Goal: Task Accomplishment & Management: Complete application form

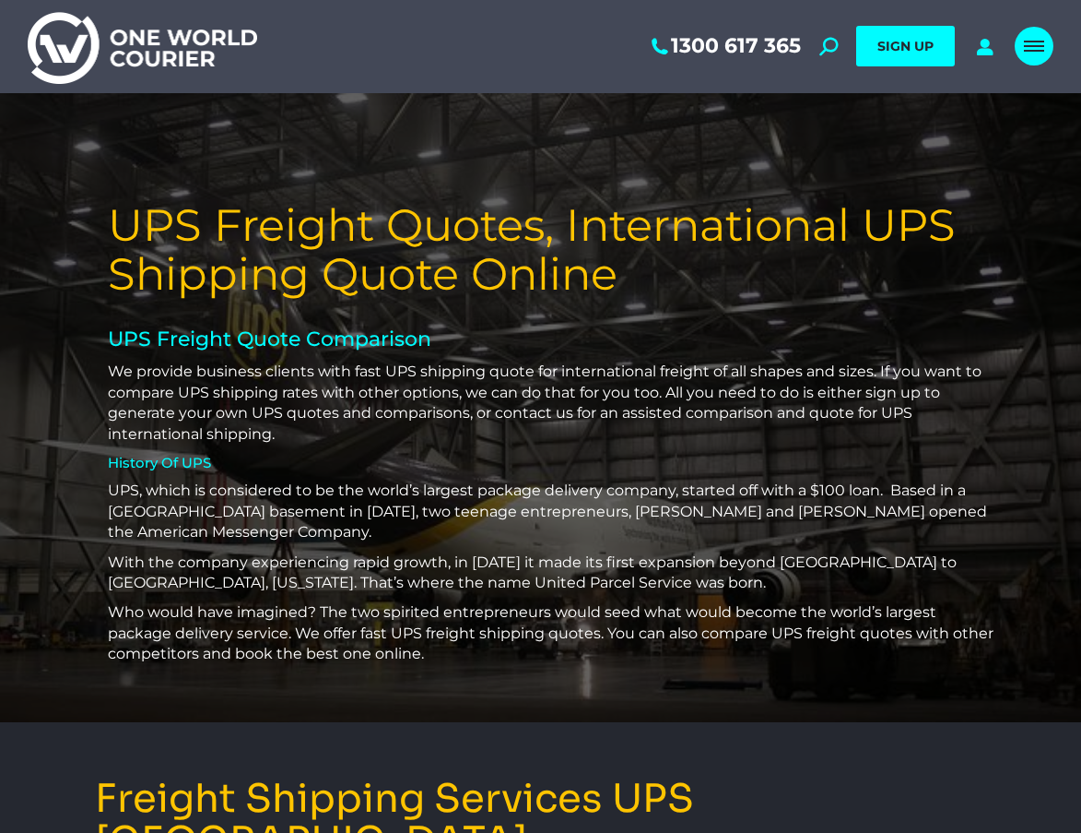
click at [1040, 42] on span "Mobile menu icon" at bounding box center [1034, 42] width 20 height 2
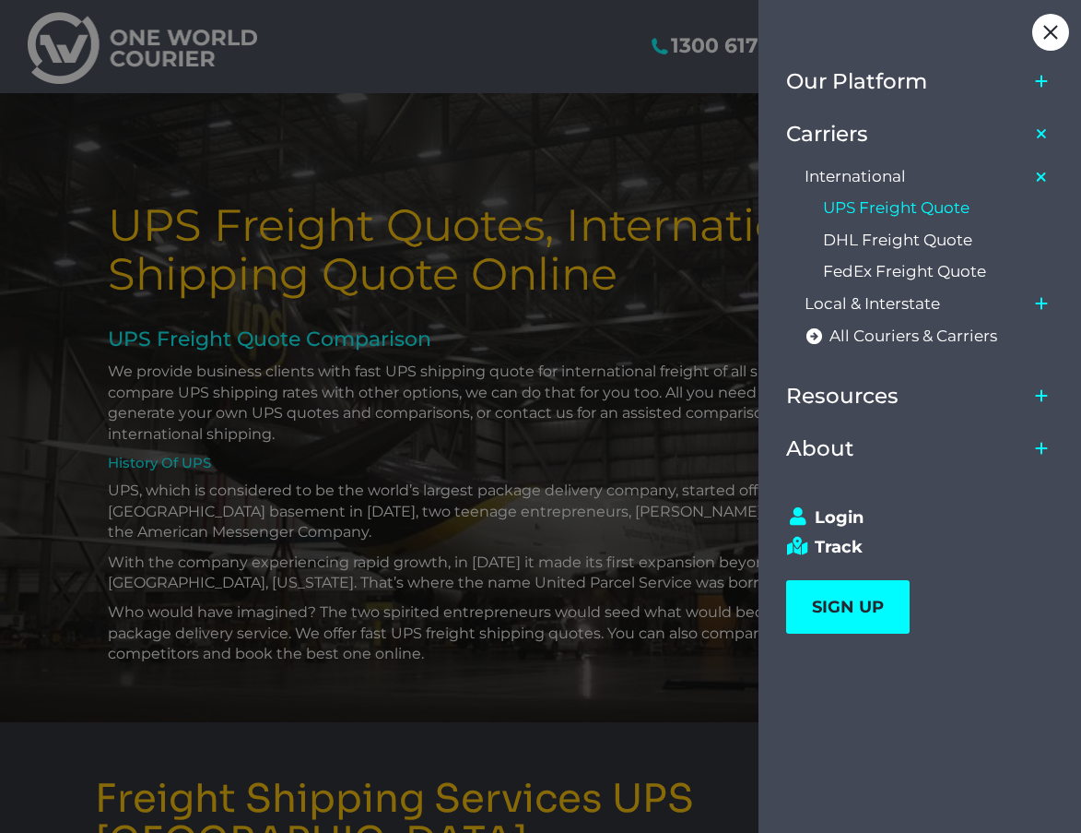
click at [1039, 393] on icon "Main Menu" at bounding box center [1041, 395] width 15 height 15
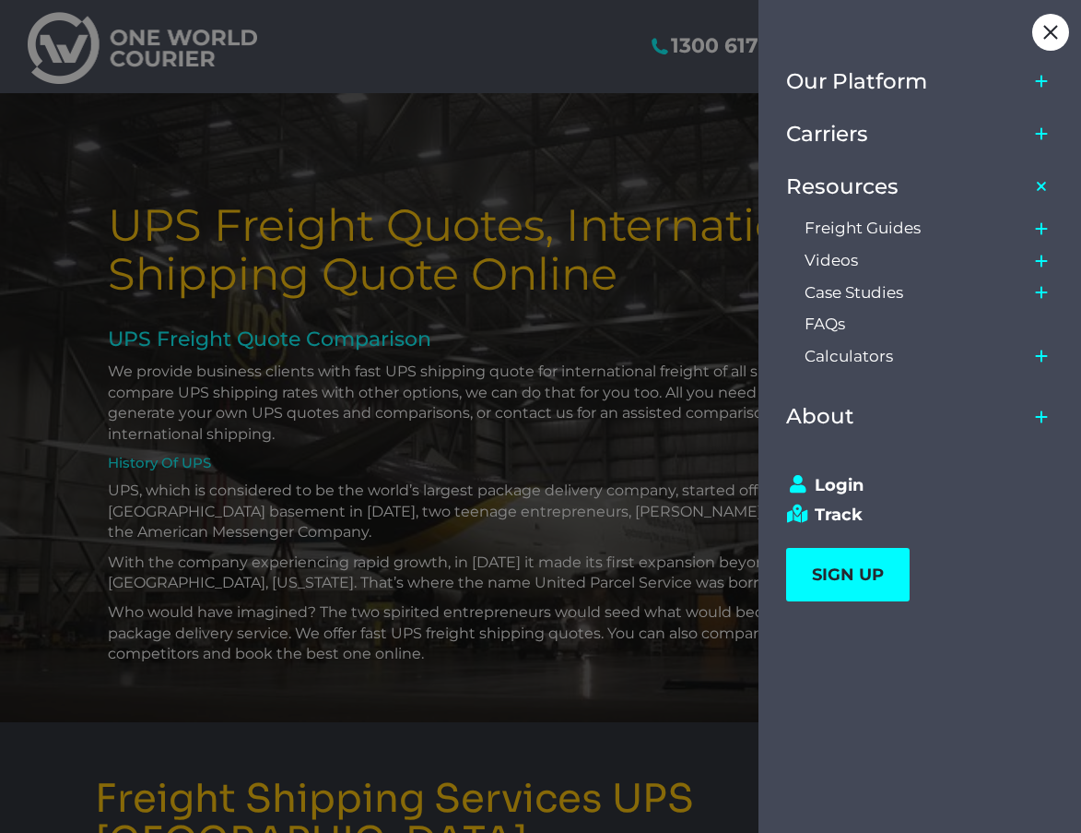
click at [1036, 231] on icon "Main Menu" at bounding box center [1041, 228] width 15 height 15
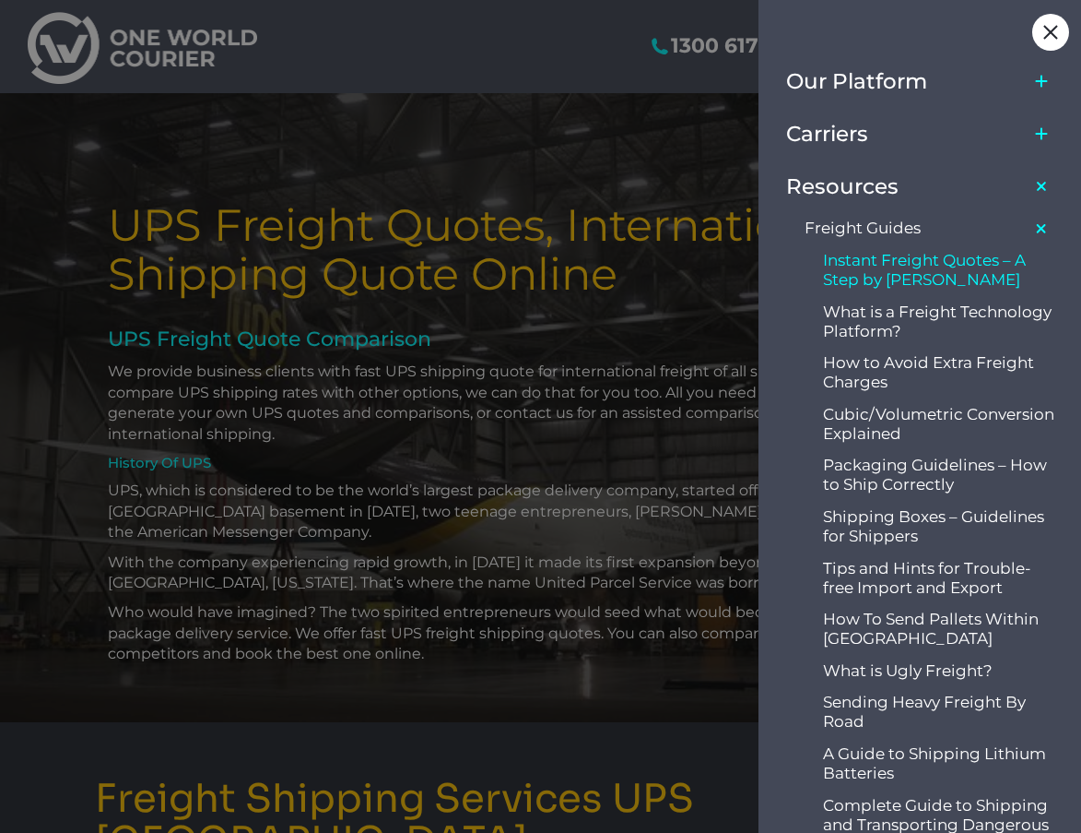
click at [947, 266] on span "Instant Freight Quotes – A Step by [PERSON_NAME]" at bounding box center [939, 270] width 232 height 39
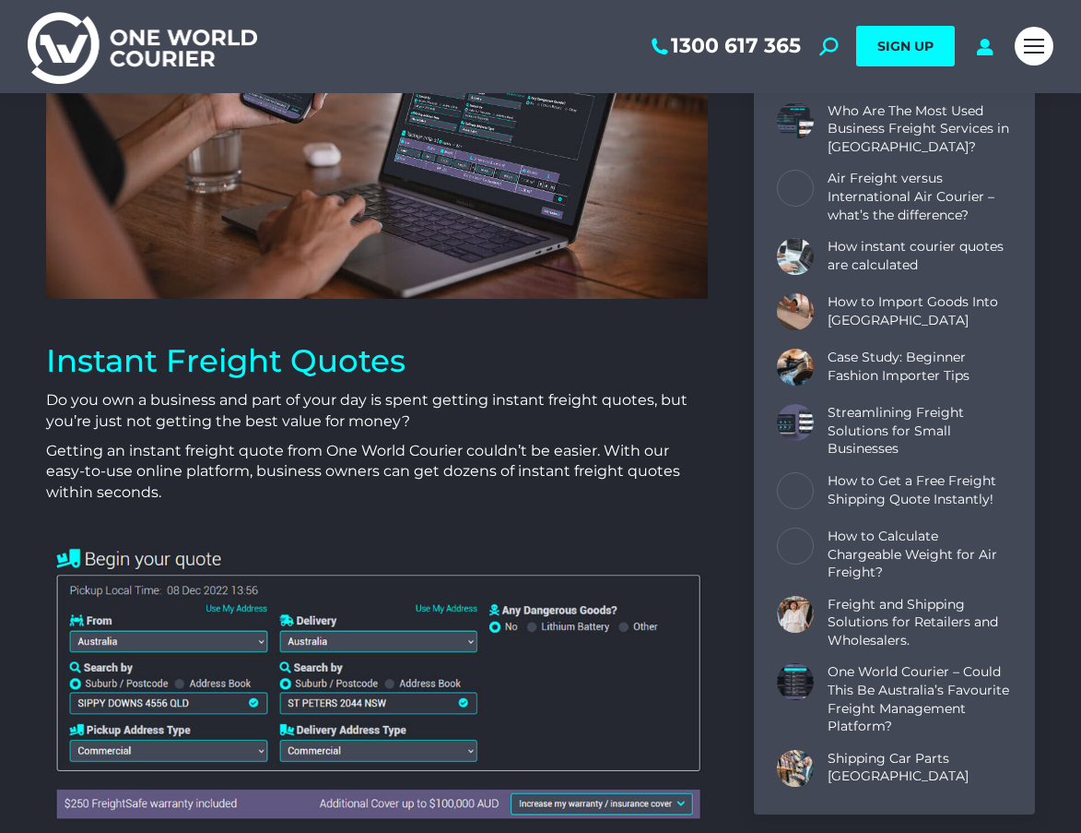
scroll to position [553, 0]
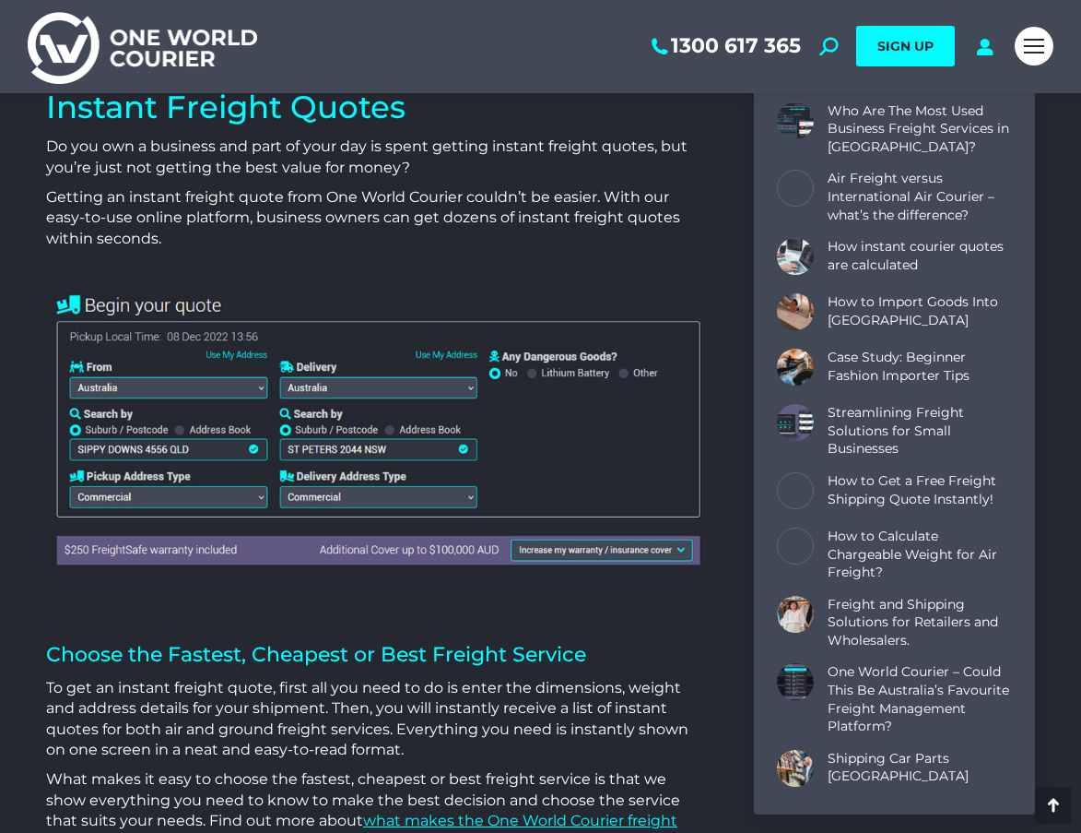
click at [318, 386] on img at bounding box center [377, 429] width 662 height 286
click at [423, 377] on img at bounding box center [377, 429] width 662 height 286
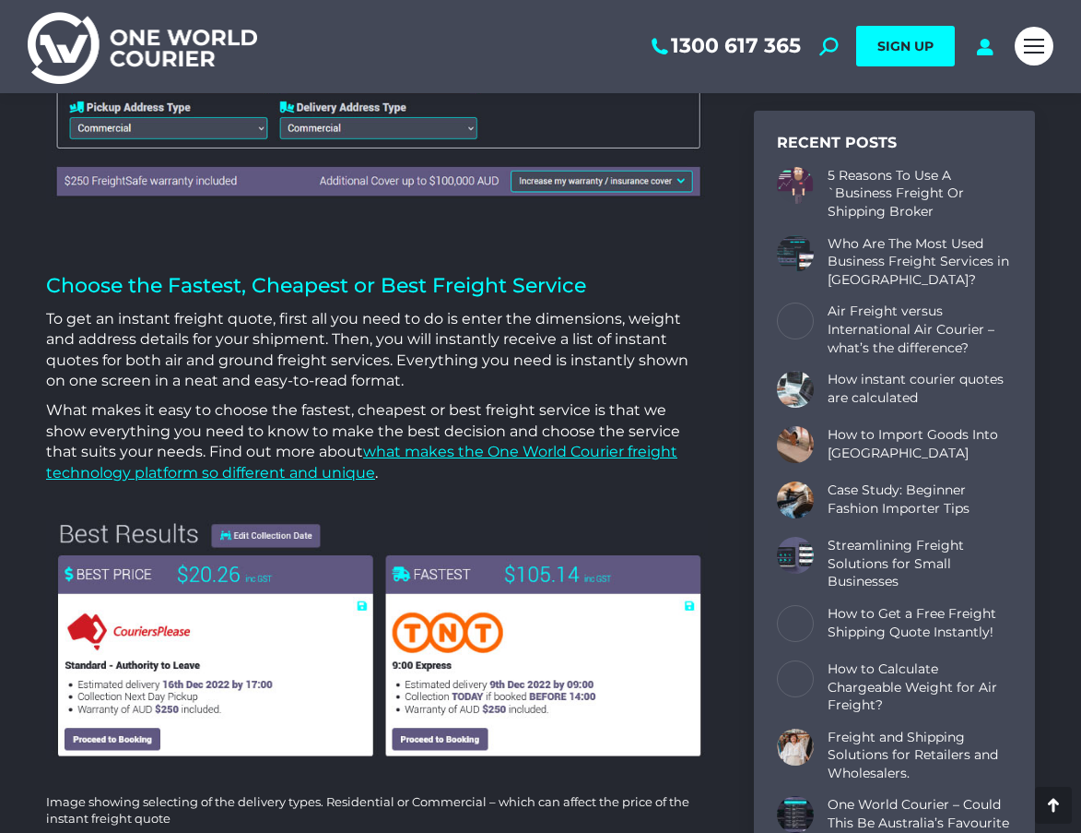
scroll to position [369, 0]
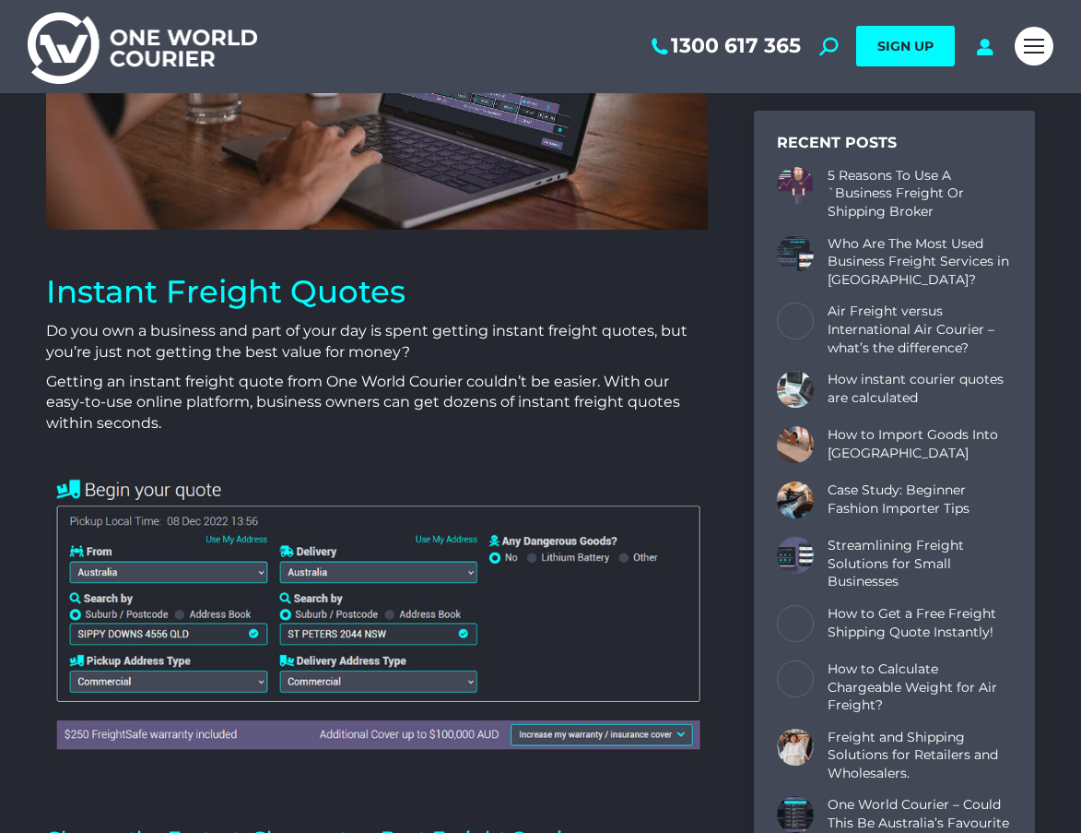
click at [1038, 18] on div at bounding box center [1034, 46] width 39 height 93
click at [1031, 33] on link "Mobile menu icon" at bounding box center [1034, 46] width 39 height 39
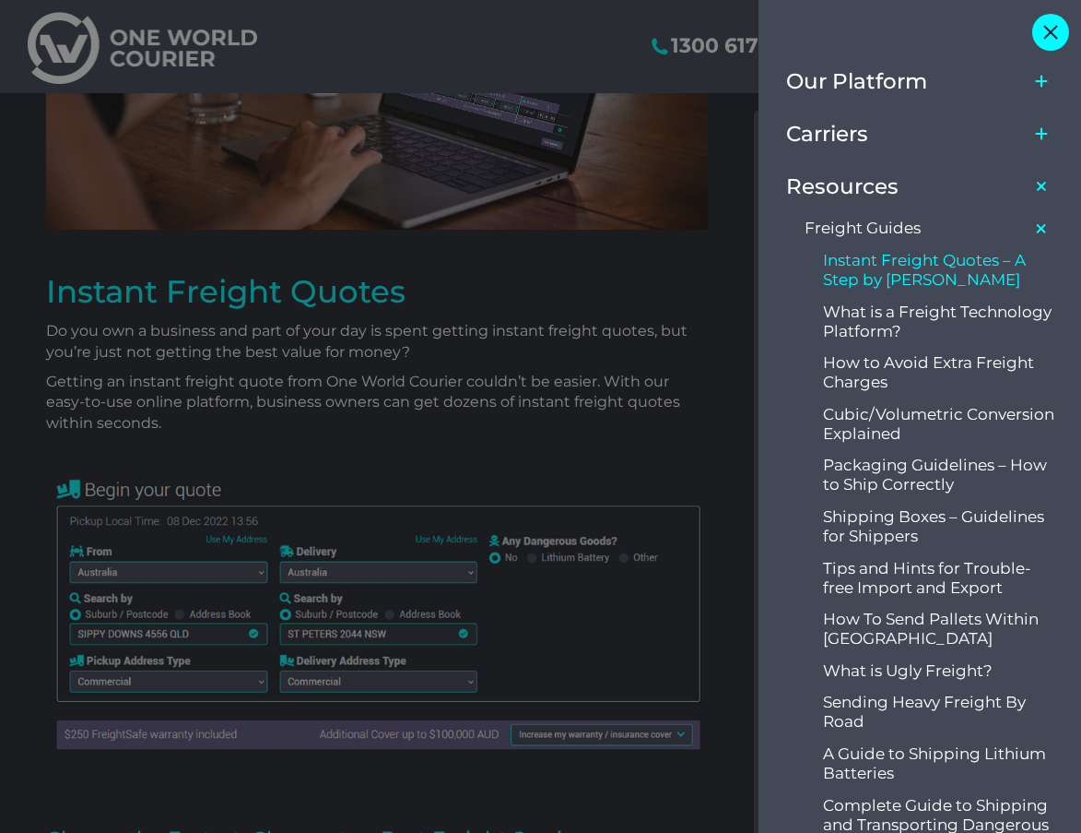
click at [1051, 22] on div "Close" at bounding box center [1051, 32] width 37 height 37
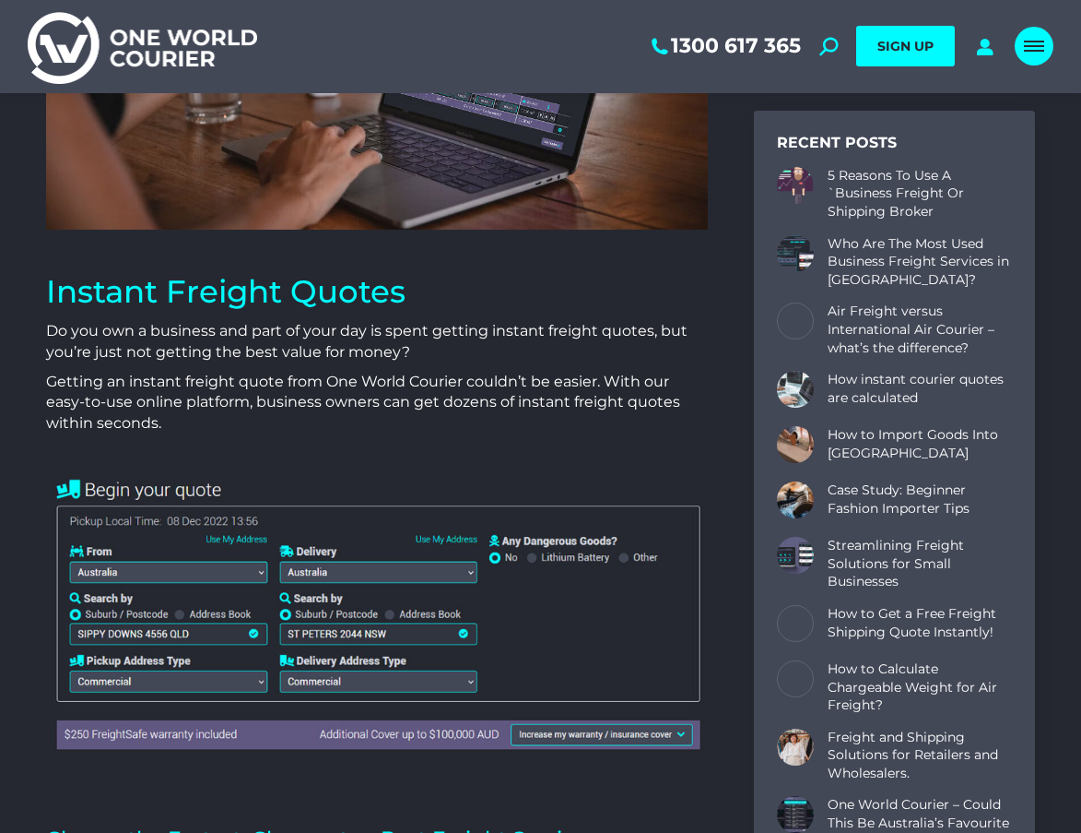
click at [1037, 50] on span "Mobile menu icon" at bounding box center [1034, 51] width 20 height 2
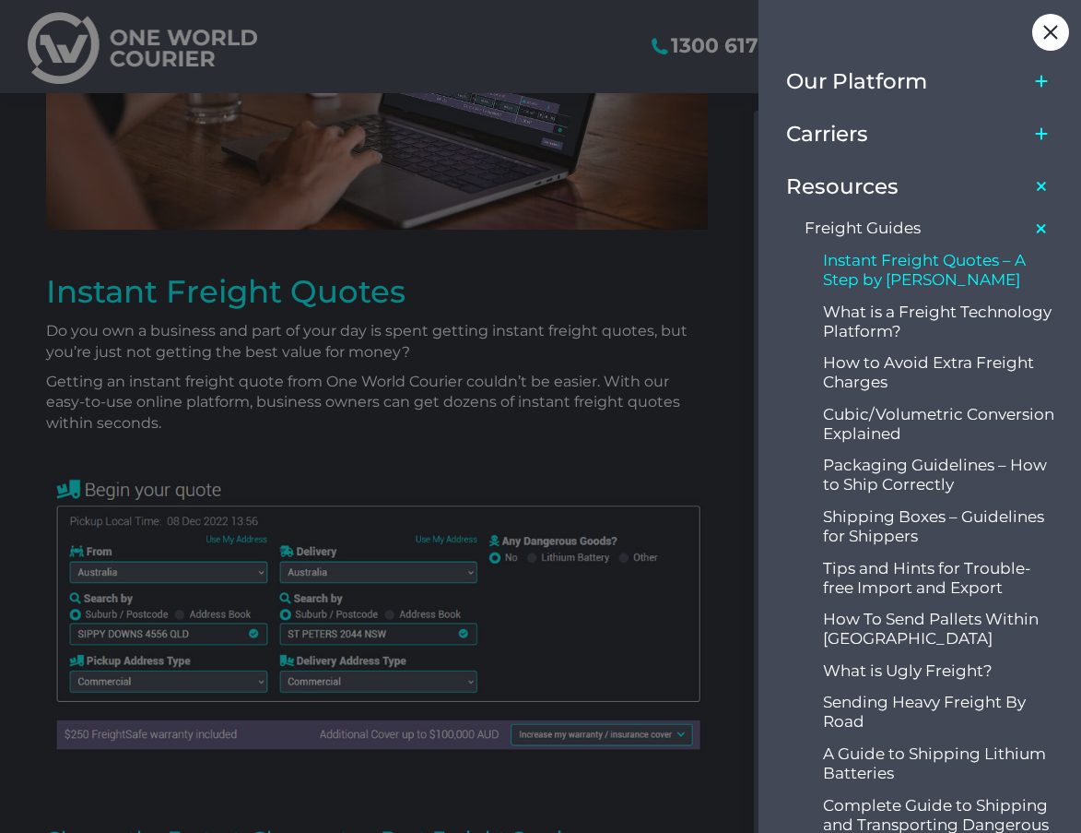
click at [1039, 235] on icon "Main Menu" at bounding box center [1042, 228] width 21 height 21
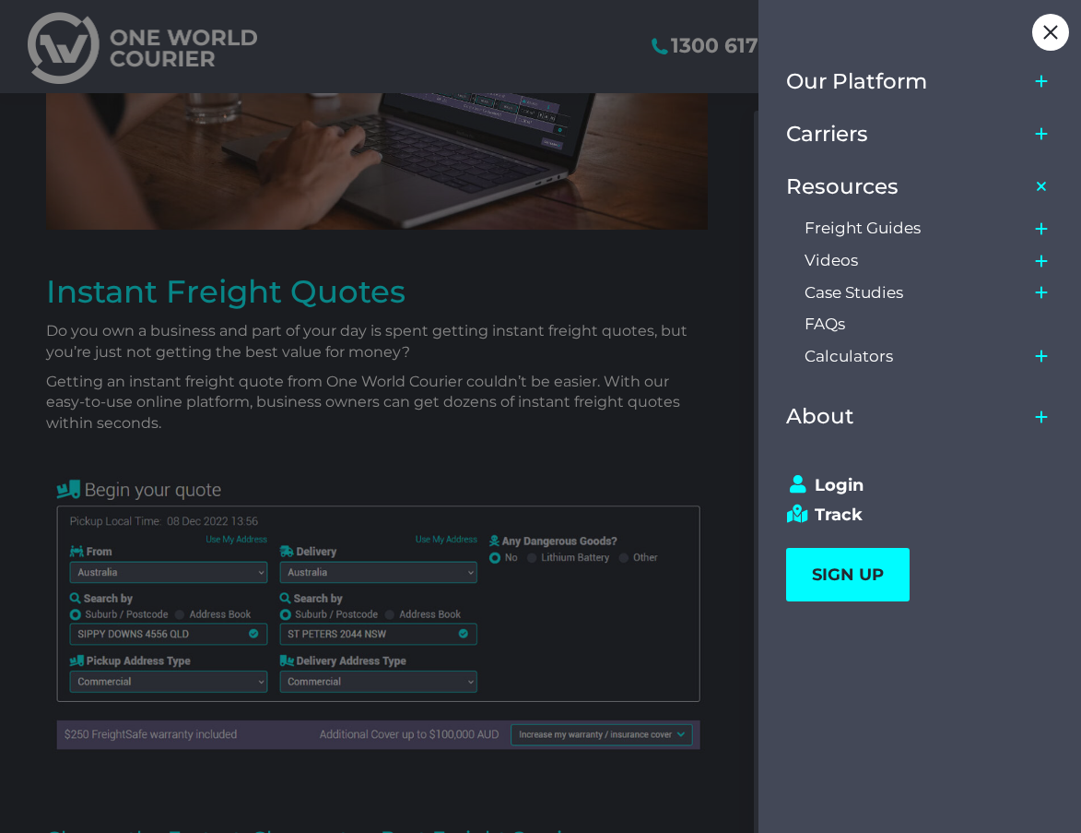
click at [1036, 87] on icon "Main Menu" at bounding box center [1041, 81] width 15 height 15
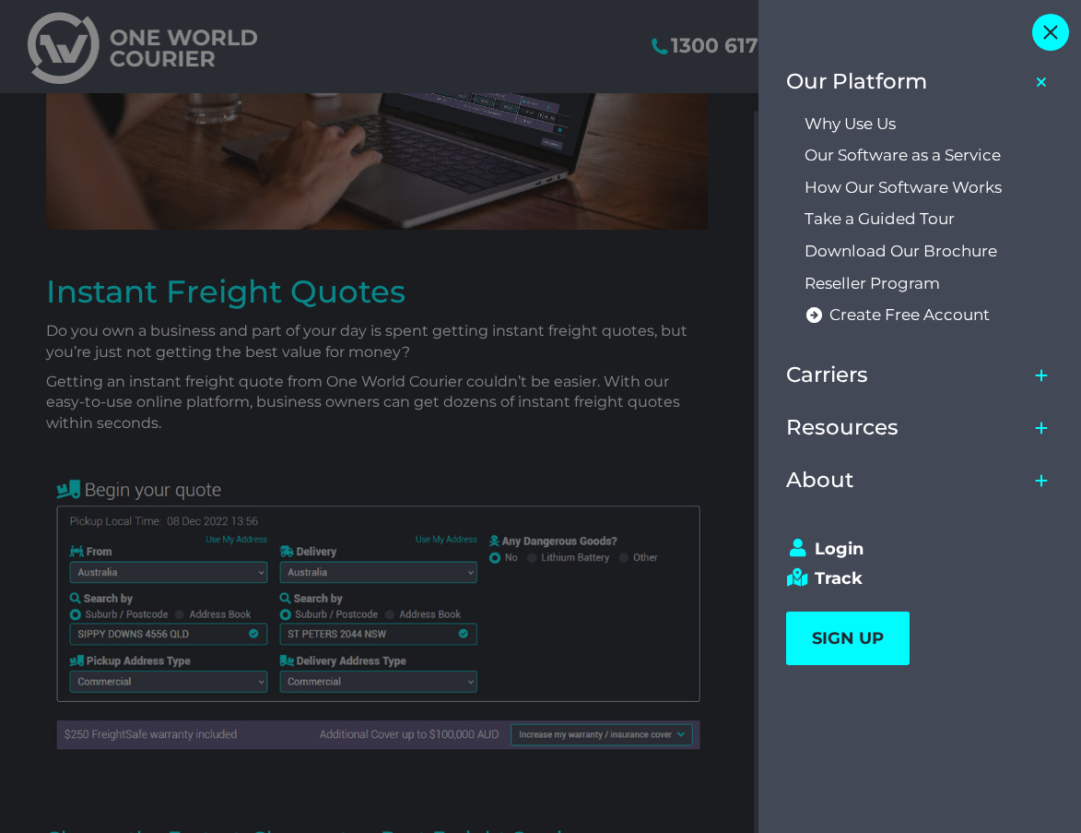
click at [1049, 32] on span "Close" at bounding box center [1051, 32] width 15 height 15
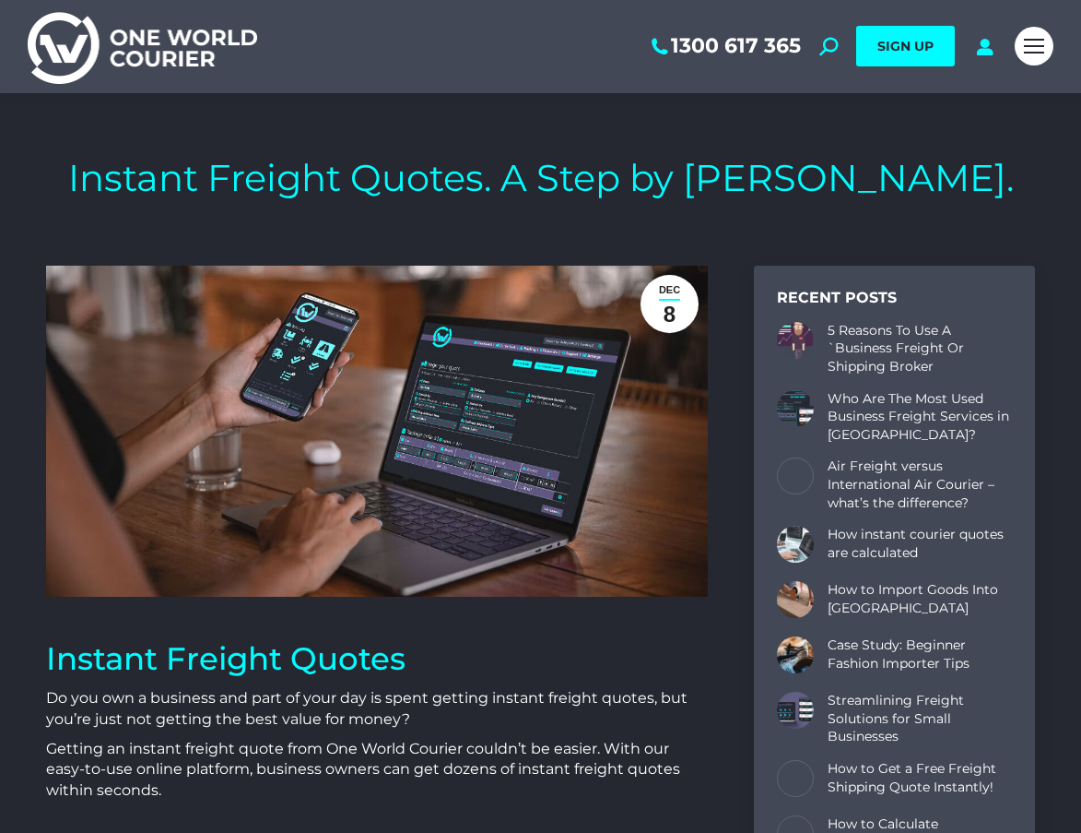
scroll to position [0, 0]
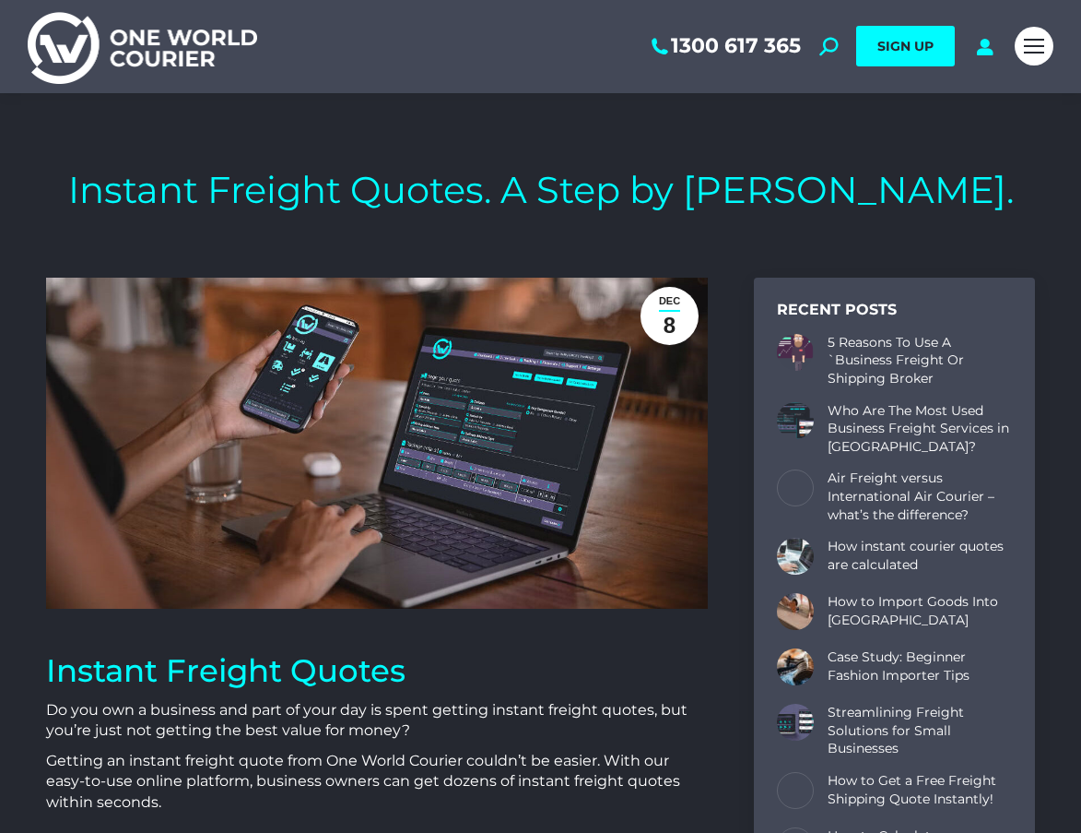
click at [204, 52] on img at bounding box center [143, 46] width 230 height 75
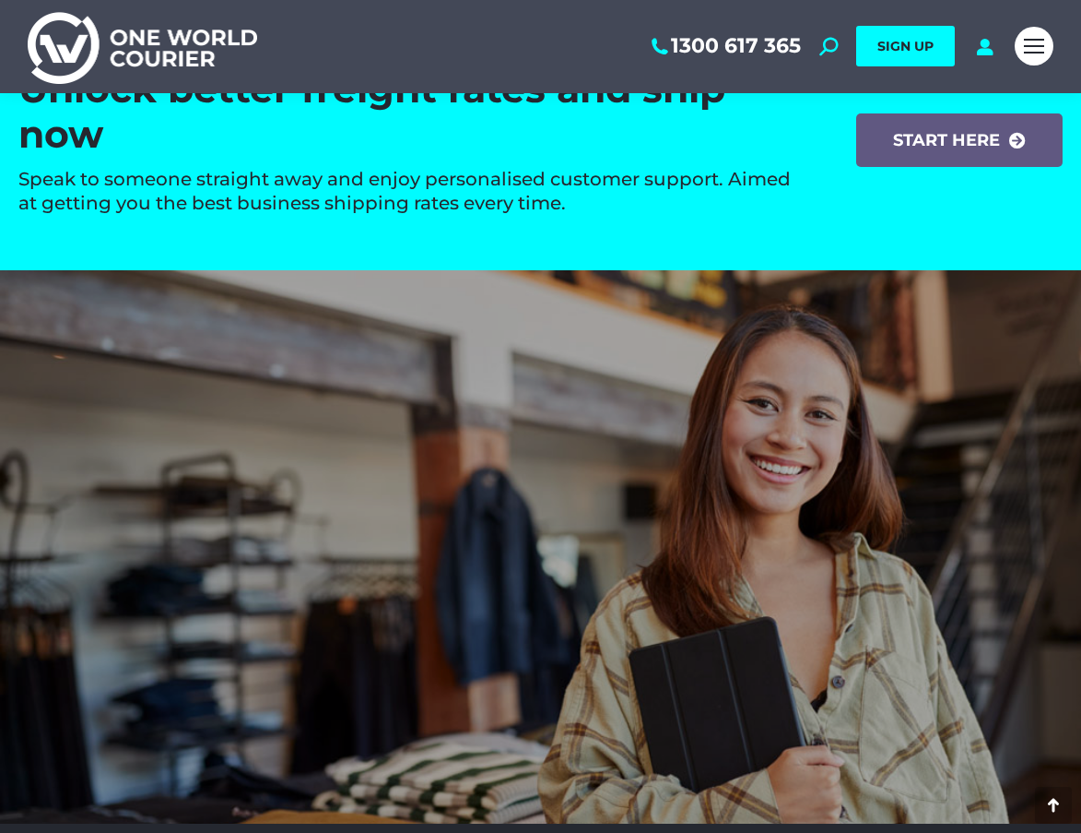
scroll to position [2858, 0]
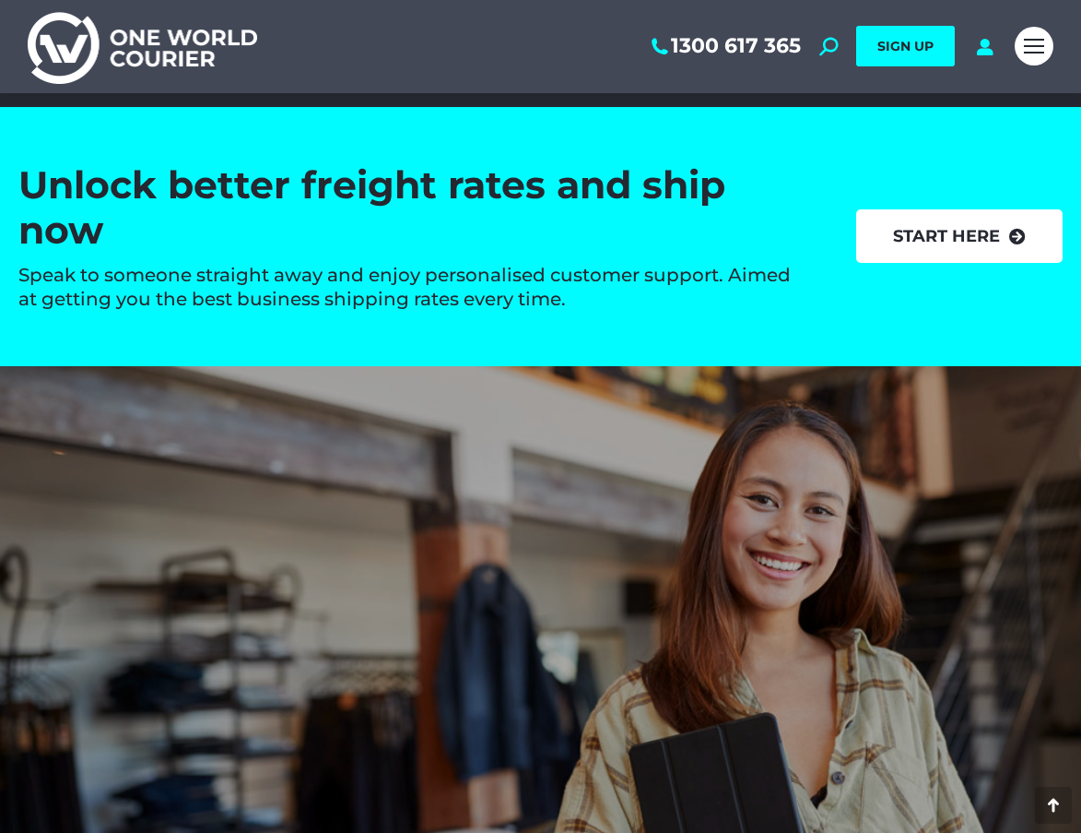
click at [898, 221] on link "start here" at bounding box center [959, 235] width 207 height 53
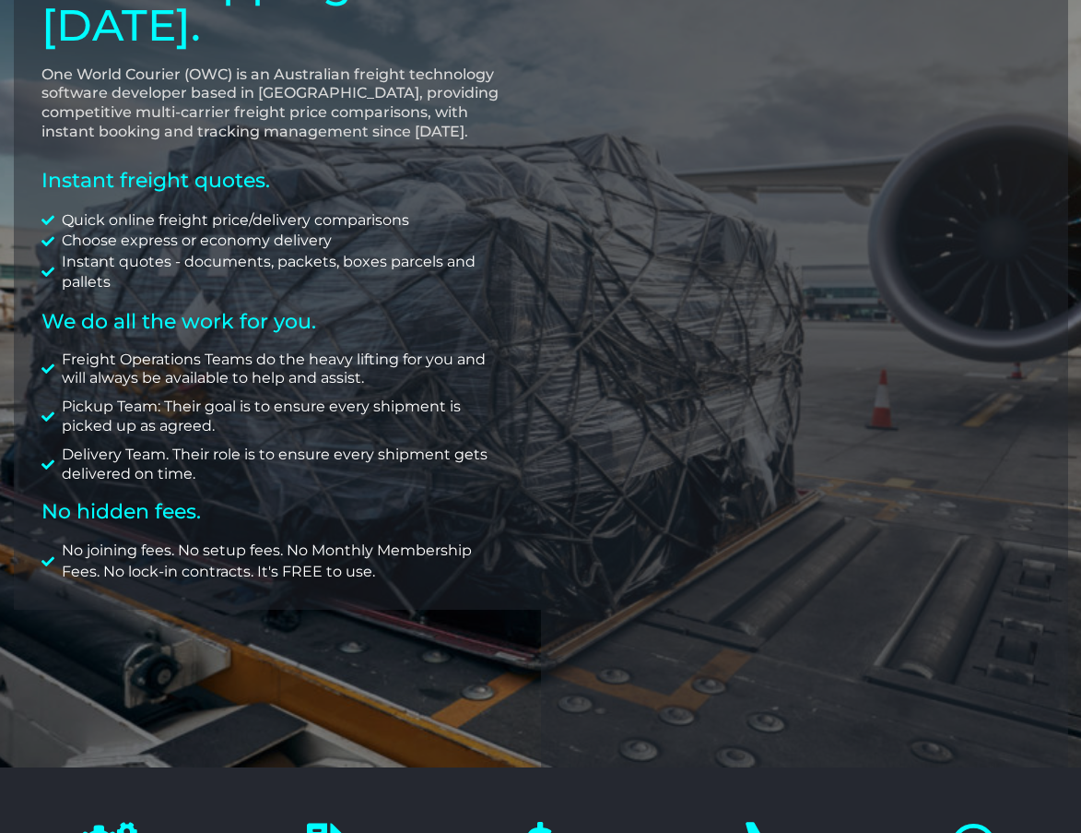
scroll to position [277, 0]
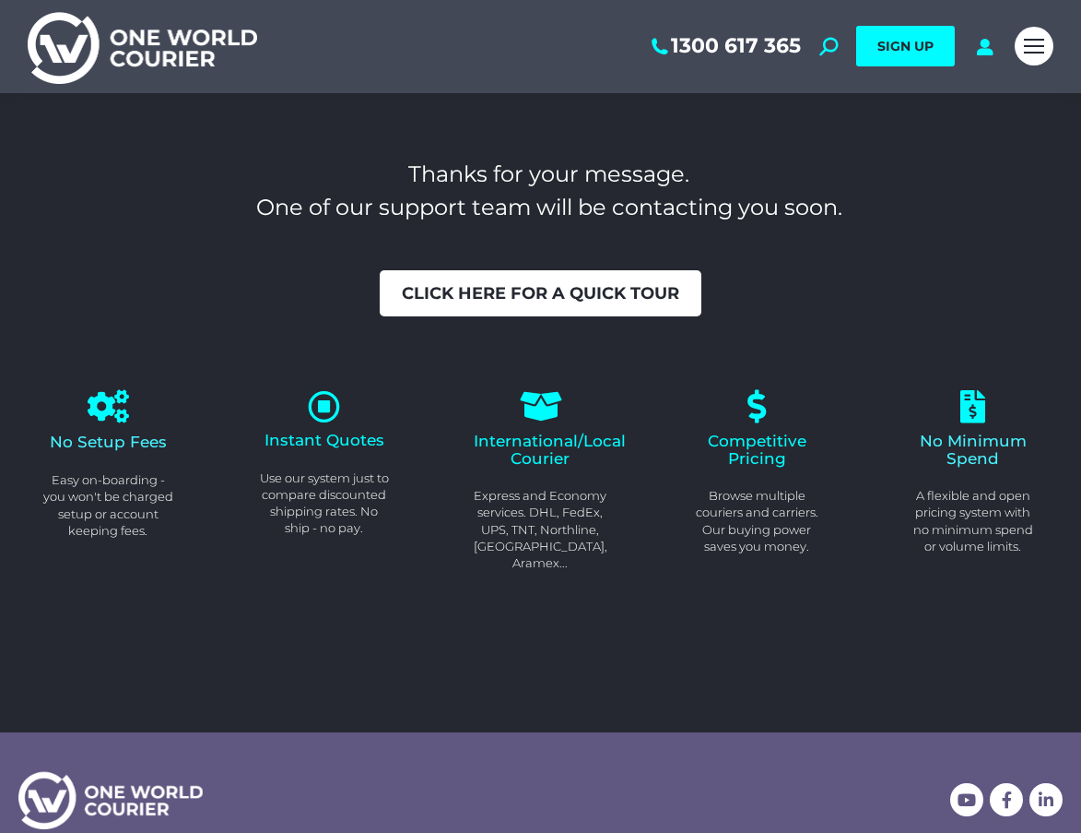
click at [628, 294] on span "Click here for a quick tour" at bounding box center [541, 293] width 278 height 17
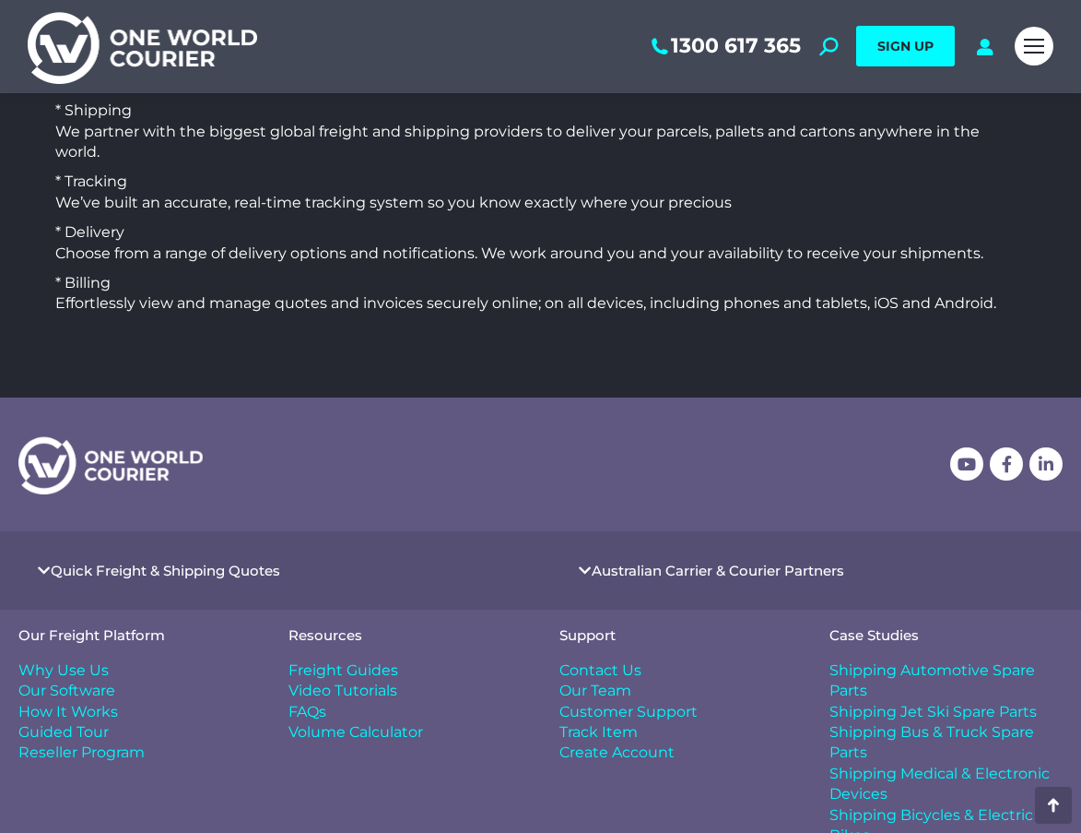
scroll to position [1954, 0]
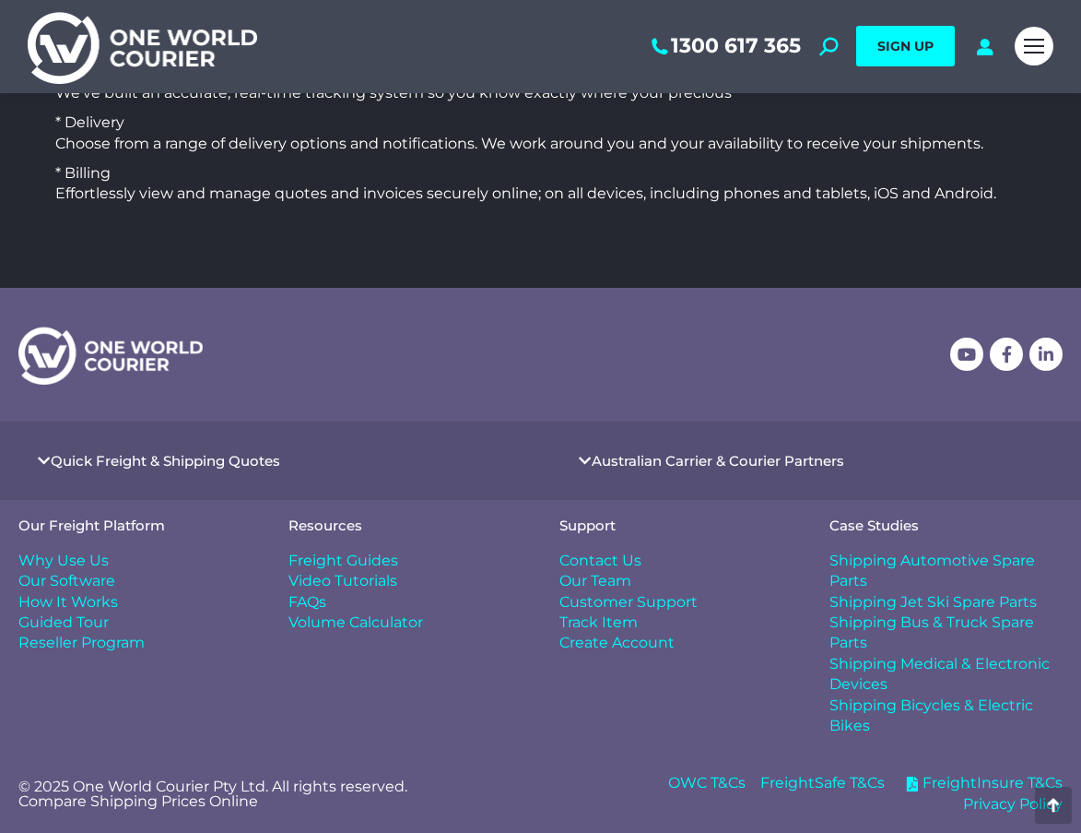
click at [644, 633] on span "Create Account" at bounding box center [617, 642] width 115 height 20
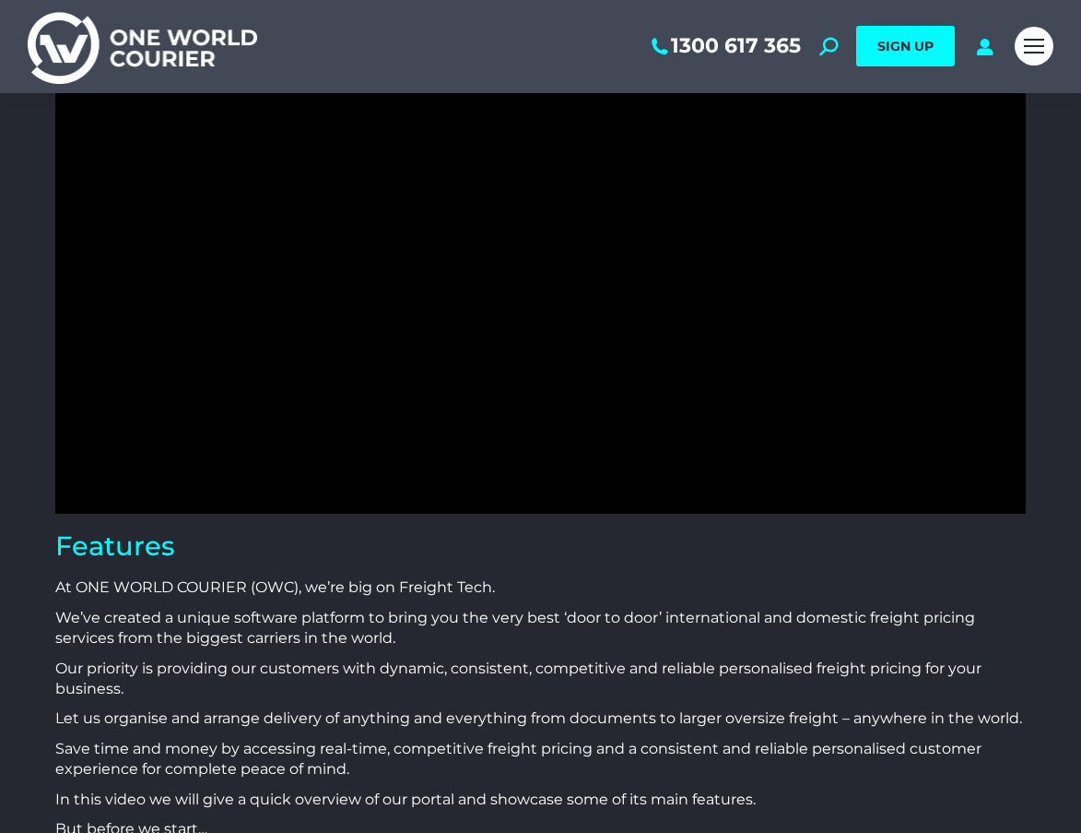
scroll to position [0, 0]
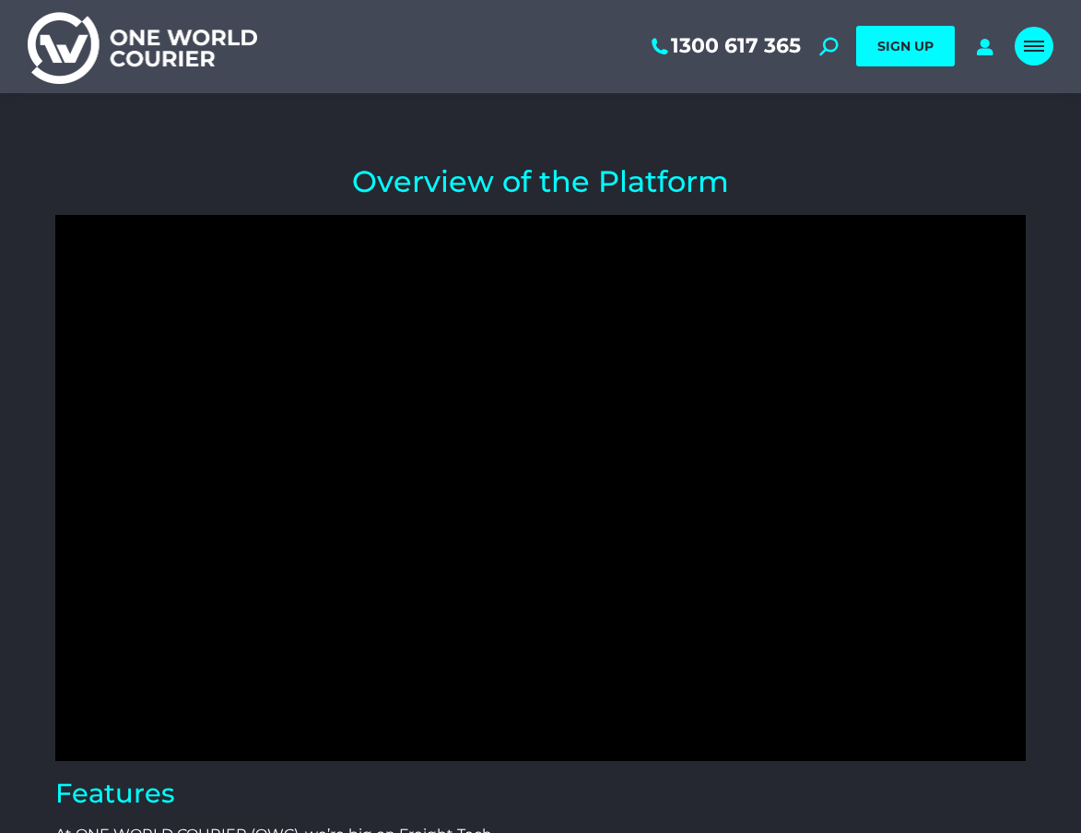
click at [1031, 44] on div "Mobile menu icon" at bounding box center [1034, 46] width 20 height 15
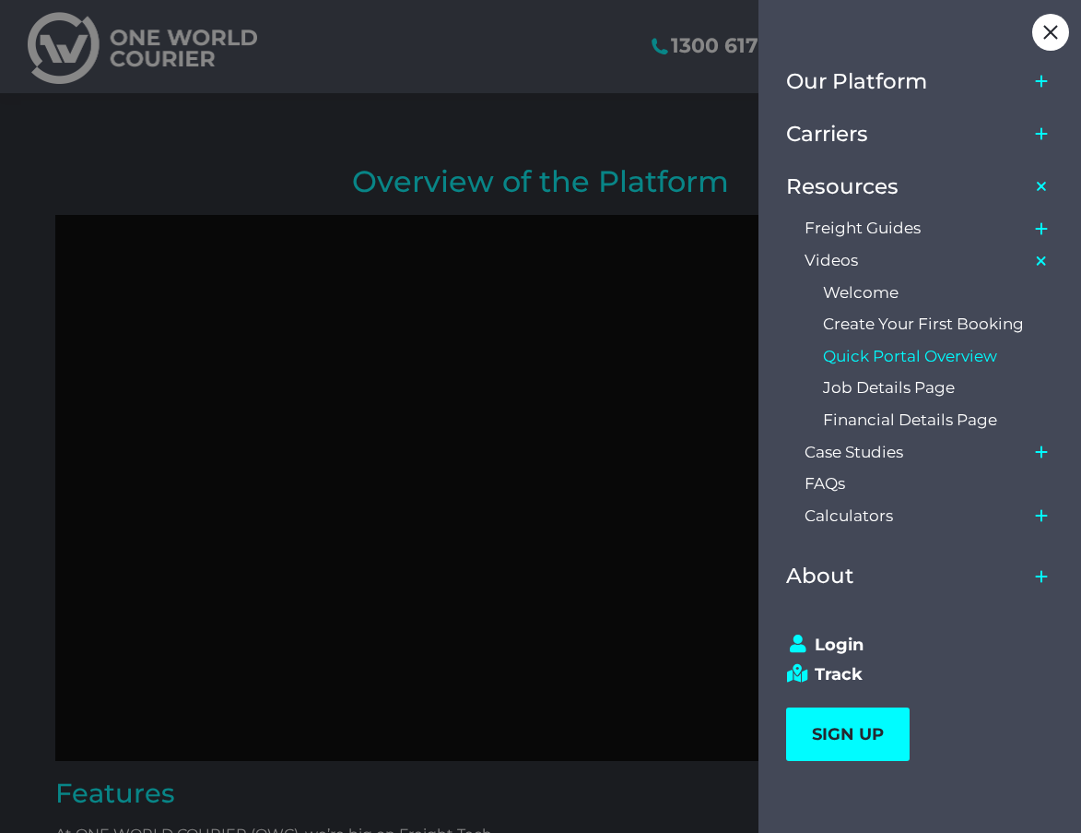
click at [1031, 44] on div "Our Platform Why Use Us Our Software as a Service How Our Software Works Take a…" at bounding box center [914, 410] width 311 height 821
click at [1050, 24] on div "Close" at bounding box center [1051, 32] width 37 height 37
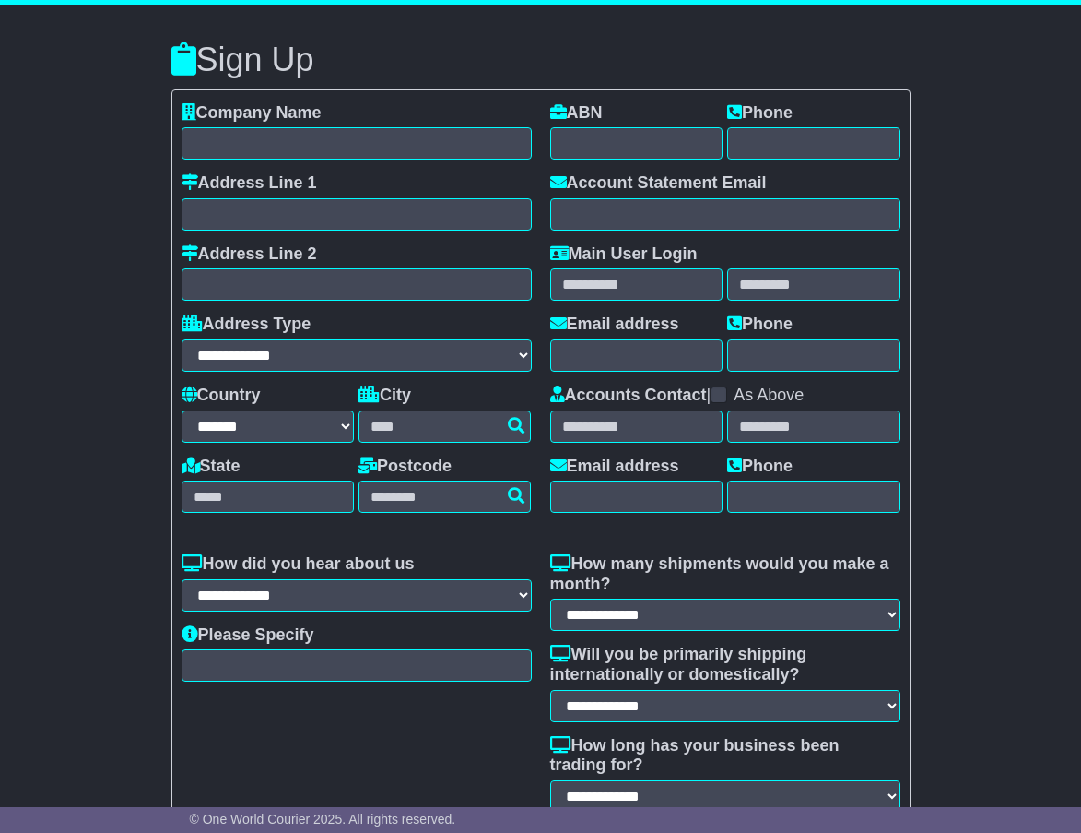
select select "**"
